Goal: Task Accomplishment & Management: Manage account settings

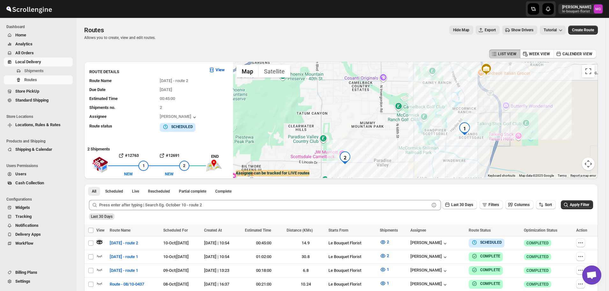
scroll to position [408, 0]
click at [34, 51] on span "All Orders" at bounding box center [43, 53] width 56 height 6
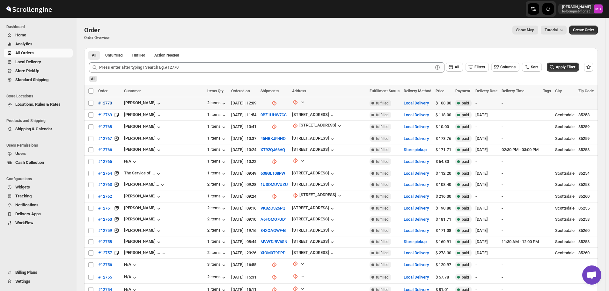
click at [103, 104] on span "#12770" at bounding box center [105, 103] width 14 height 6
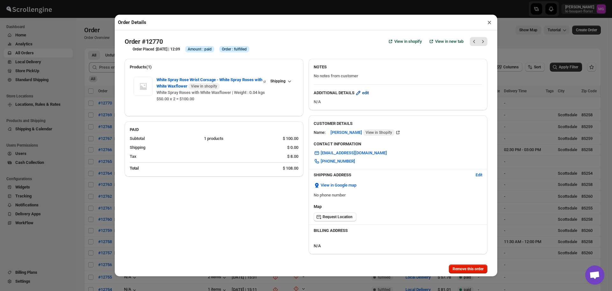
click at [364, 91] on span "edit" at bounding box center [365, 93] width 7 height 6
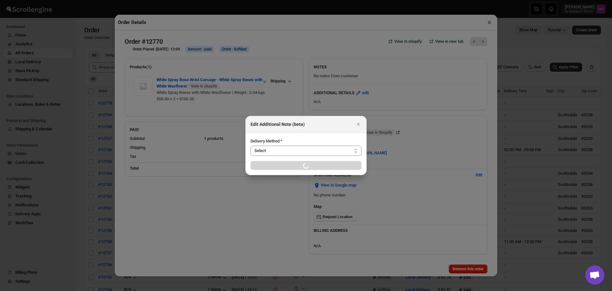
select select "LOCAL_DELIVERY"
select select "LOCATION_BASES"
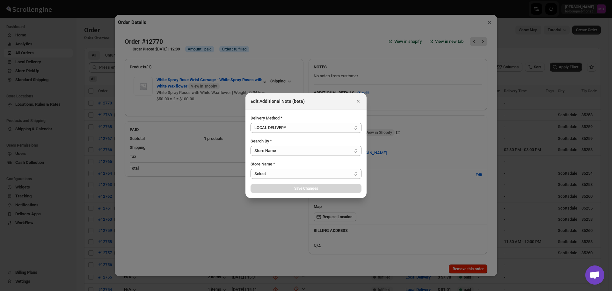
select select "67182988fdd300583c220c76"
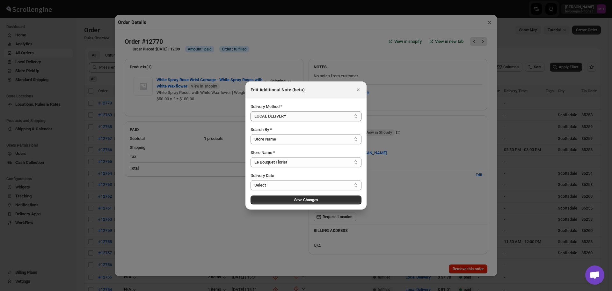
click at [286, 116] on select "Select LOCAL DELIVERY STORE PICKUP STANDARD SHIPPING" at bounding box center [306, 116] width 111 height 10
select select "STORE_PICKUP"
click at [251, 121] on select "Select LOCAL DELIVERY STORE PICKUP STANDARD SHIPPING" at bounding box center [306, 116] width 111 height 10
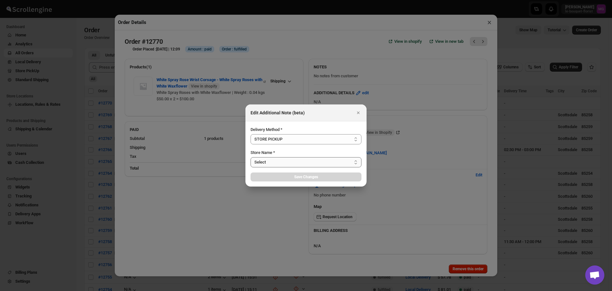
click at [260, 166] on select "Select Le Bouquet Florist" at bounding box center [306, 162] width 111 height 10
select select "67182988fdd300583c220c76"
click at [251, 157] on select "Select Le Bouquet Florist" at bounding box center [306, 162] width 111 height 10
select select "67182988fdd300583c220c76"
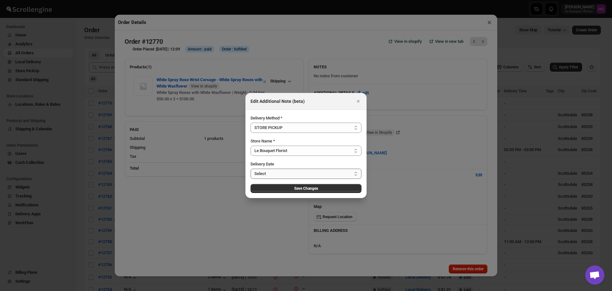
click at [271, 172] on select "Select [DATE] [DATE] [DATE] [DATE] [DATE] [DATE] [DATE] [DATE] [DATE] [DATE] [D…" at bounding box center [306, 173] width 111 height 10
select select "[DATE]"
click at [251, 168] on select "Select [DATE] [DATE] [DATE] [DATE] [DATE] [DATE] [DATE] [DATE] [DATE] [DATE] [D…" at bounding box center [306, 173] width 111 height 10
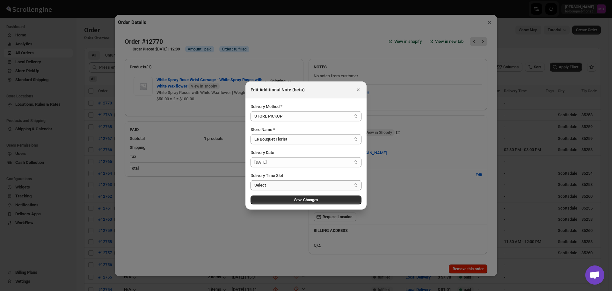
click at [301, 187] on select "Select 10:00 AM - 10:30 AM 10:30 AM - 11:00 AM 11:00 AM - 11:30 AM 11:30 AM - 1…" at bounding box center [306, 185] width 111 height 10
select select "68dff9a724fd49e0b96cca3e"
click at [251, 180] on select "Select 10:00 AM - 10:30 AM 10:30 AM - 11:00 AM 11:00 AM - 11:30 AM 11:30 AM - 1…" at bounding box center [306, 185] width 111 height 10
click at [312, 199] on span "Save Changes" at bounding box center [306, 199] width 24 height 5
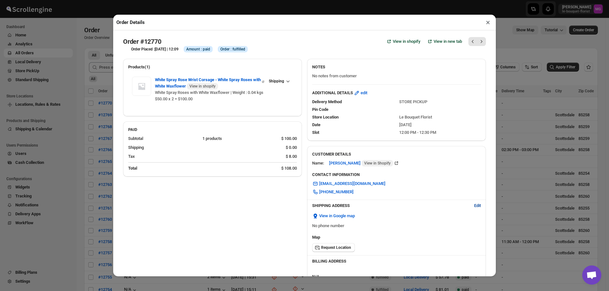
click at [474, 207] on span "Edit" at bounding box center [477, 205] width 7 height 6
select select "US"
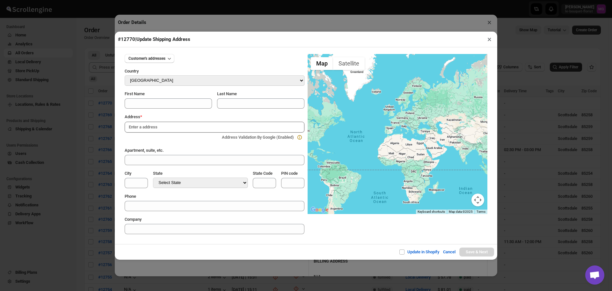
click at [489, 39] on button "×" at bounding box center [489, 39] width 9 height 9
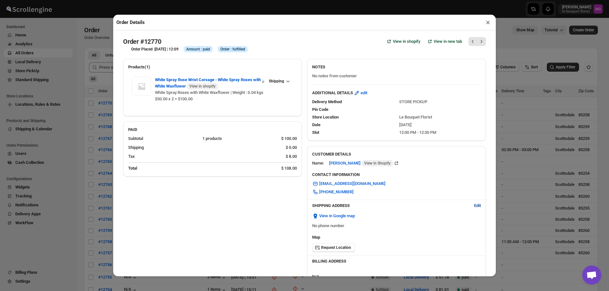
click at [476, 205] on span "Edit" at bounding box center [477, 205] width 7 height 6
select select "US"
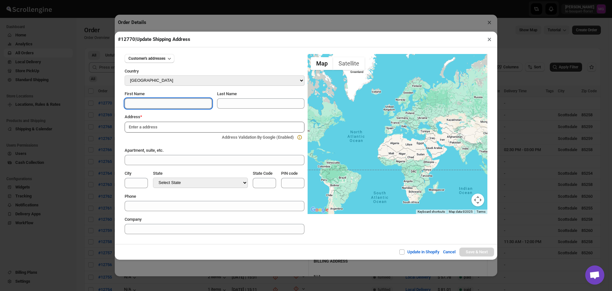
click at [171, 106] on input "First Name" at bounding box center [168, 103] width 87 height 10
type input "[PERSON_NAME]"
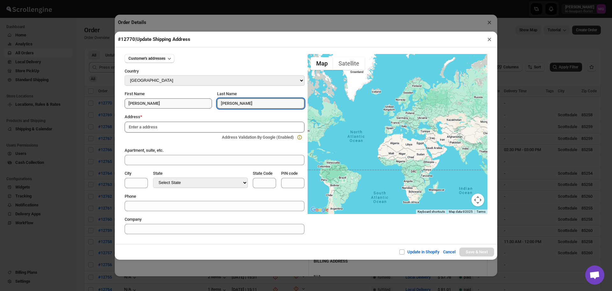
type input "[PERSON_NAME]"
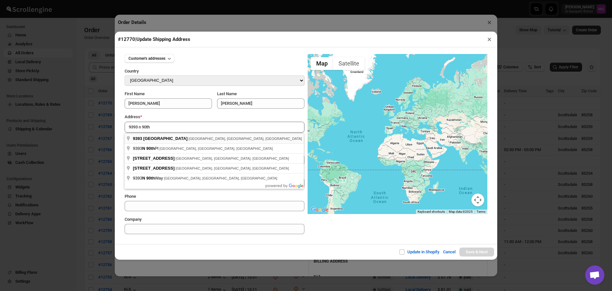
type input "[STREET_ADDRESS]"
type input "[GEOGRAPHIC_DATA]"
select select "[US_STATE]"
type input "AZ"
type input "85258"
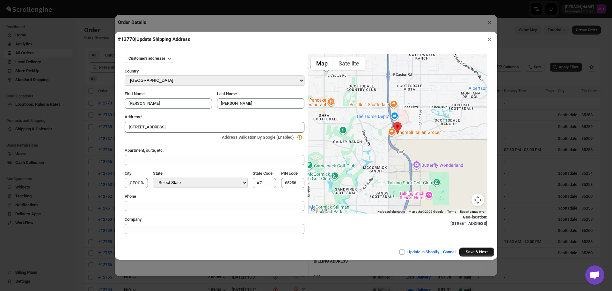
click at [479, 256] on button "Save & Next" at bounding box center [477, 251] width 35 height 9
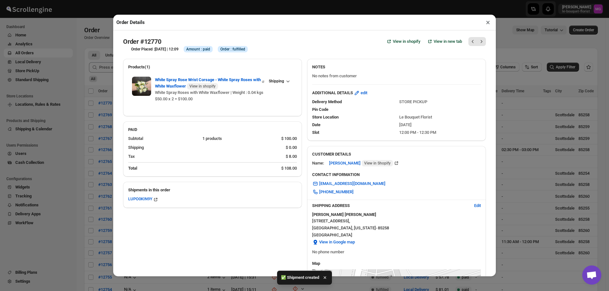
click at [487, 21] on button "×" at bounding box center [488, 22] width 9 height 9
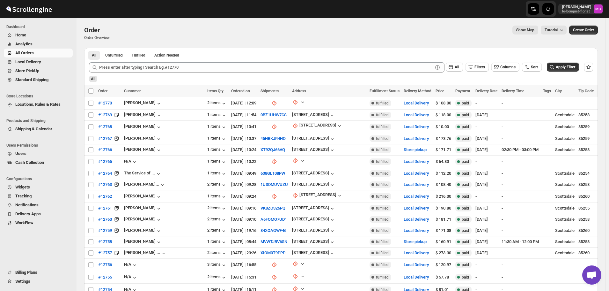
click at [44, 69] on span "Store PickUp" at bounding box center [43, 71] width 56 height 6
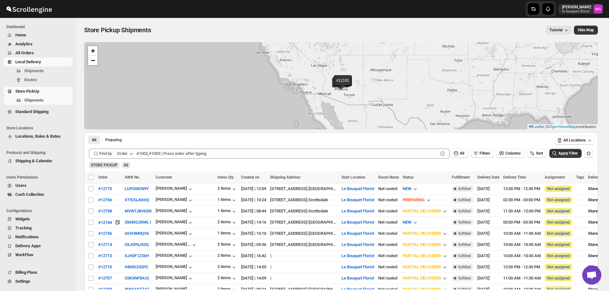
click at [33, 63] on span "Local Delivery" at bounding box center [28, 61] width 26 height 5
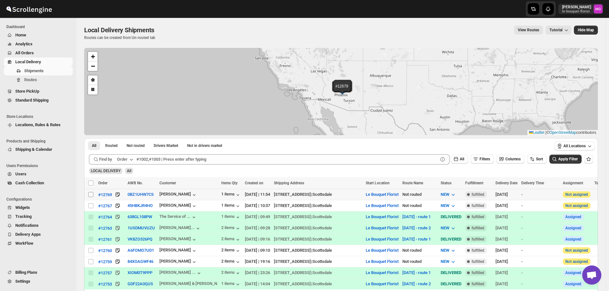
click at [89, 192] on input "Select shipment" at bounding box center [90, 194] width 5 height 5
checkbox input "true"
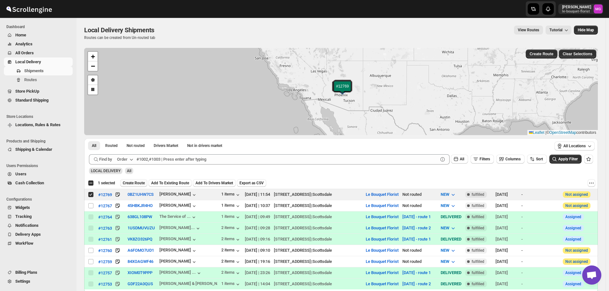
click at [134, 186] on button "Create Route" at bounding box center [133, 183] width 27 height 8
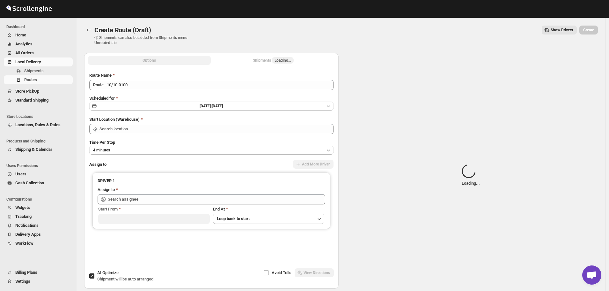
type input "Le Bouquet Florist"
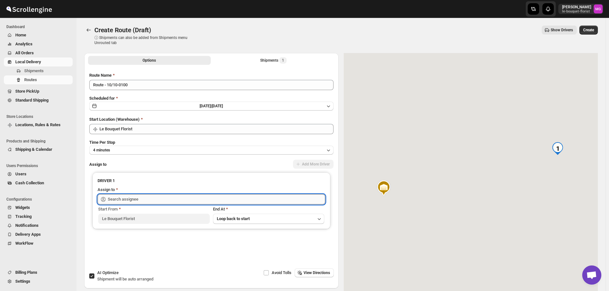
click at [132, 194] on input "text" at bounding box center [217, 199] width 218 height 10
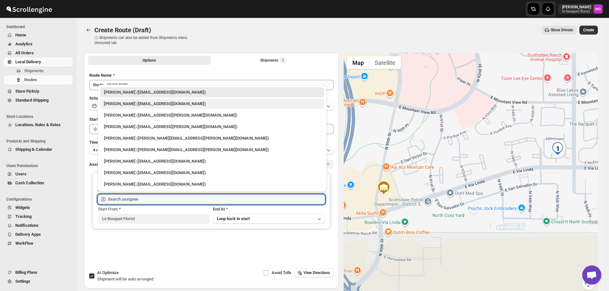
click at [136, 100] on div "[PERSON_NAME] ([EMAIL_ADDRESS][DOMAIN_NAME])" at bounding box center [212, 104] width 224 height 10
type input "[PERSON_NAME] ([EMAIL_ADDRESS][DOMAIN_NAME])"
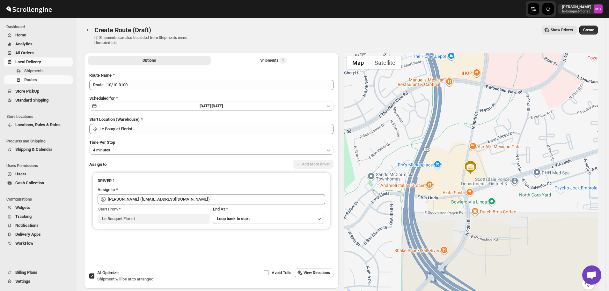
click at [593, 32] on span "Create" at bounding box center [588, 29] width 11 height 5
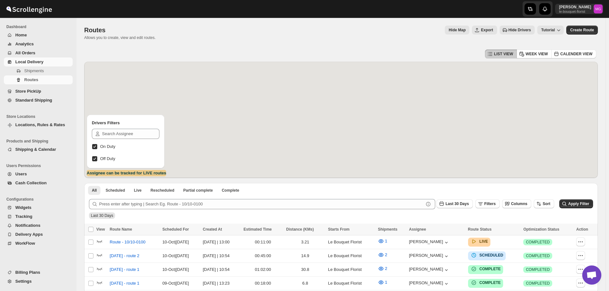
scroll to position [408, 0]
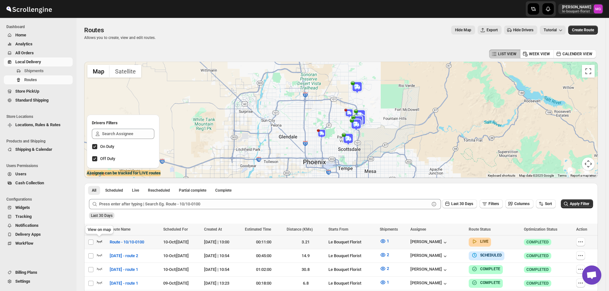
click at [97, 243] on icon "button" at bounding box center [99, 241] width 6 height 6
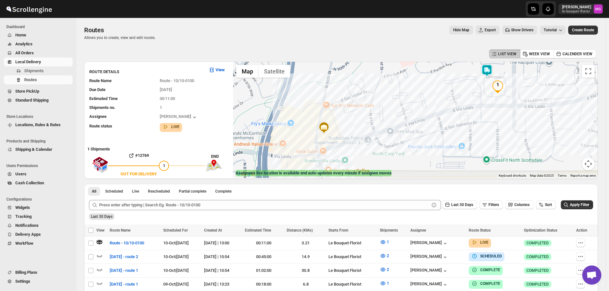
click at [490, 75] on img at bounding box center [487, 70] width 13 height 13
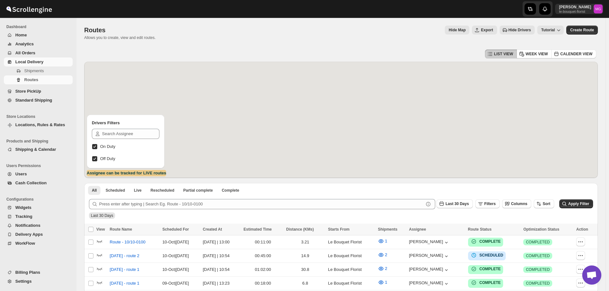
scroll to position [408, 0]
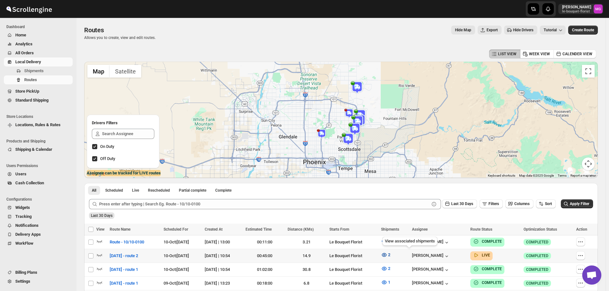
click at [388, 255] on icon "button" at bounding box center [384, 254] width 6 height 6
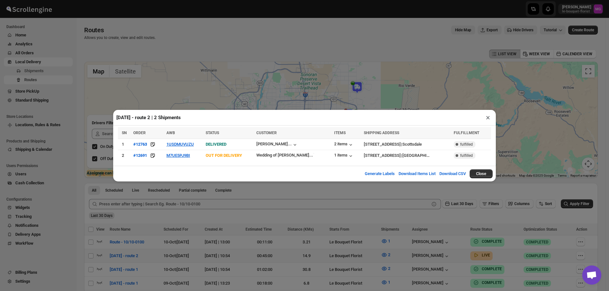
click at [486, 116] on button "×" at bounding box center [488, 117] width 9 height 9
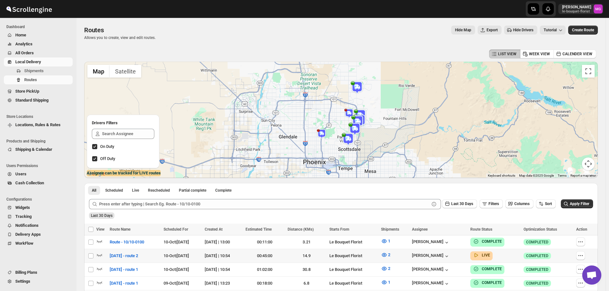
click at [26, 87] on link "Store PickUp" at bounding box center [38, 91] width 69 height 9
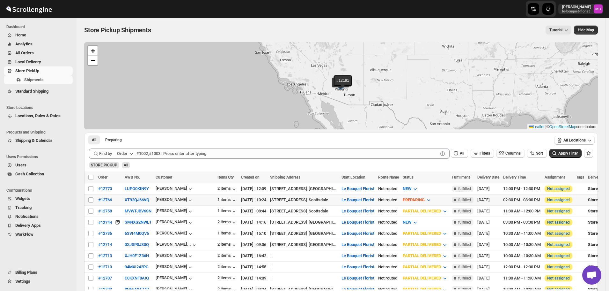
click at [425, 199] on span "PREPARING" at bounding box center [414, 199] width 22 height 5
click at [442, 255] on div "CUSTOMER PICKED UP" at bounding box center [435, 257] width 42 height 6
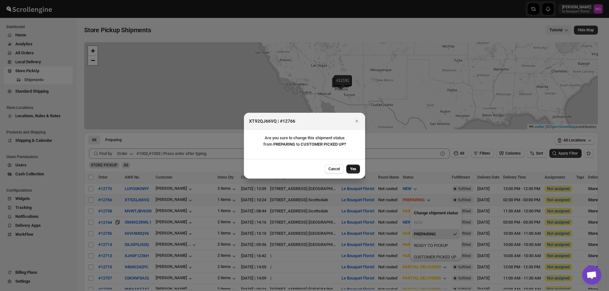
click at [355, 168] on span "Yes" at bounding box center [353, 168] width 6 height 5
